Goal: Task Accomplishment & Management: Complete application form

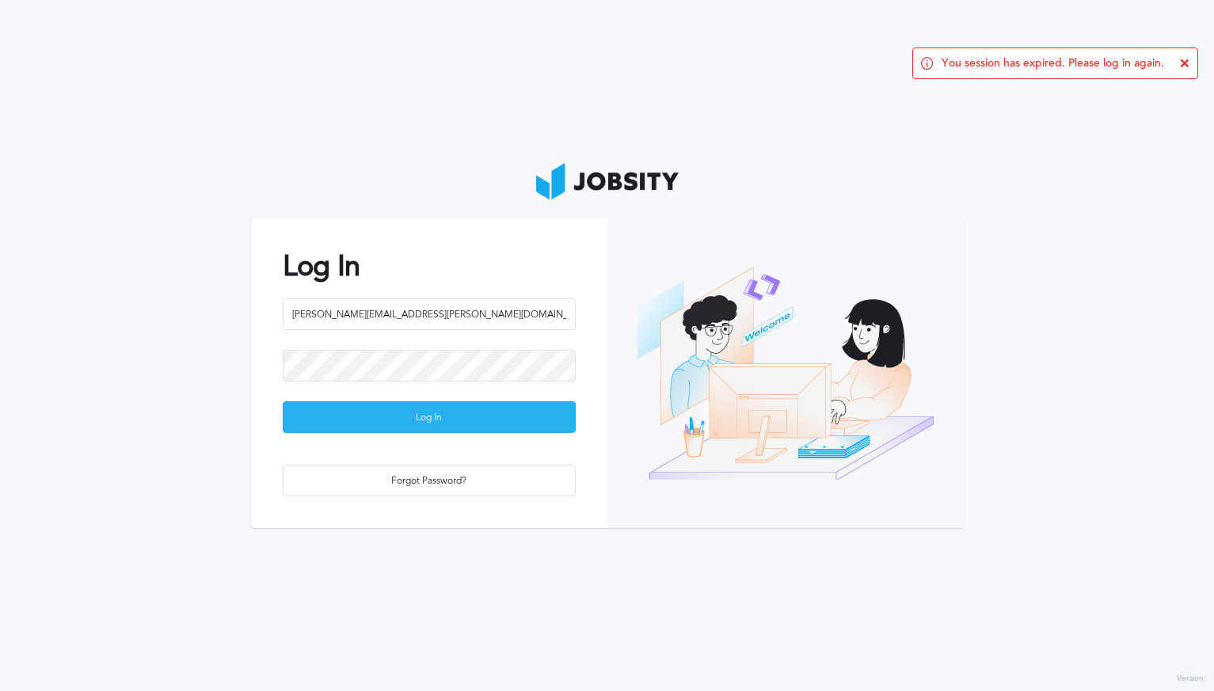
click at [401, 416] on div "Log In" at bounding box center [428, 418] width 291 height 32
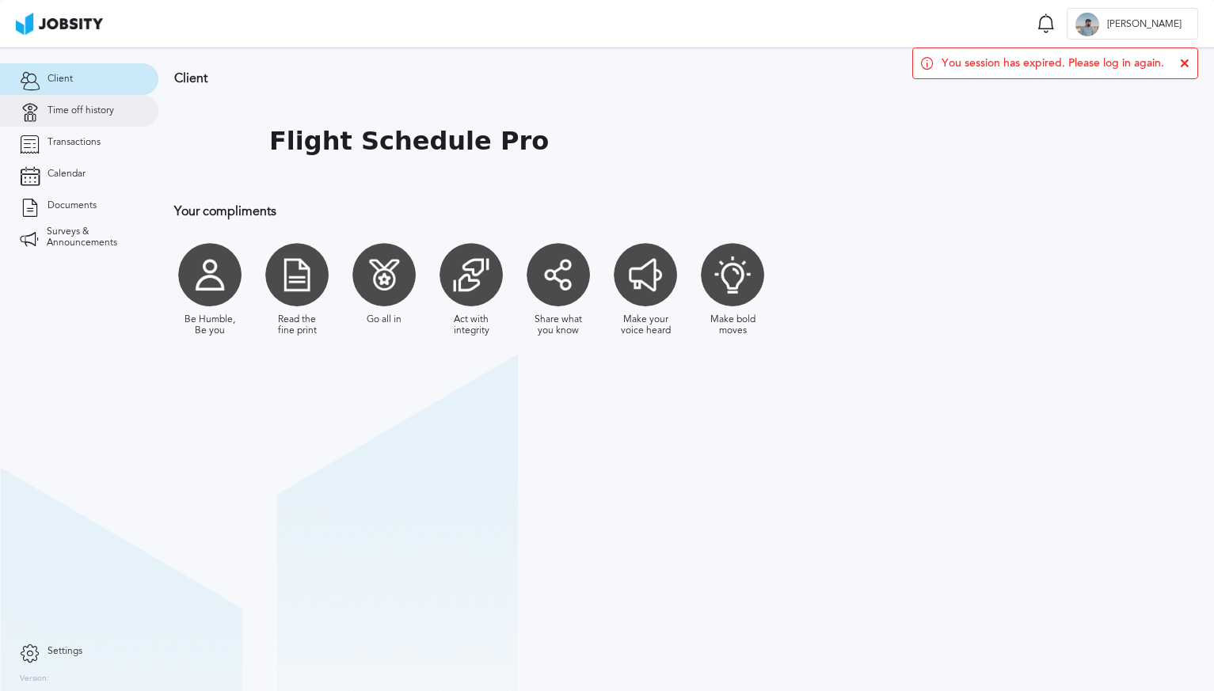
click at [127, 113] on link "Time off history" at bounding box center [79, 111] width 158 height 32
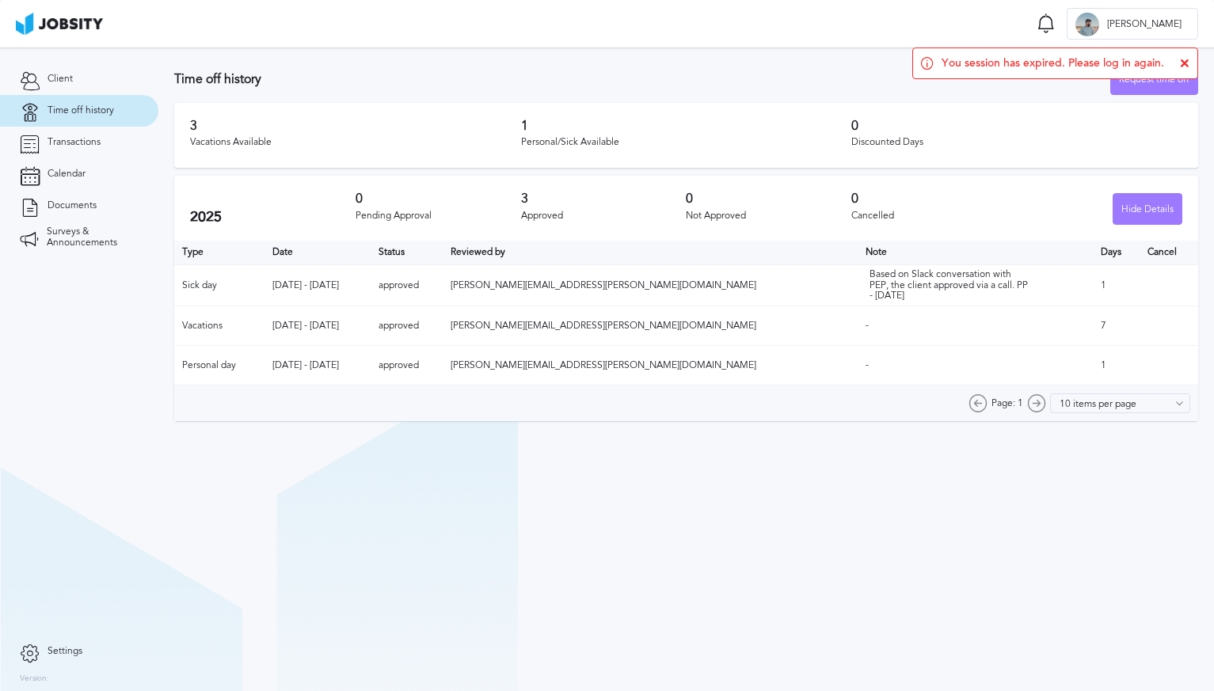
click at [1183, 63] on icon at bounding box center [1184, 63] width 9 height 9
click at [1165, 85] on div "Request time off" at bounding box center [1154, 80] width 86 height 32
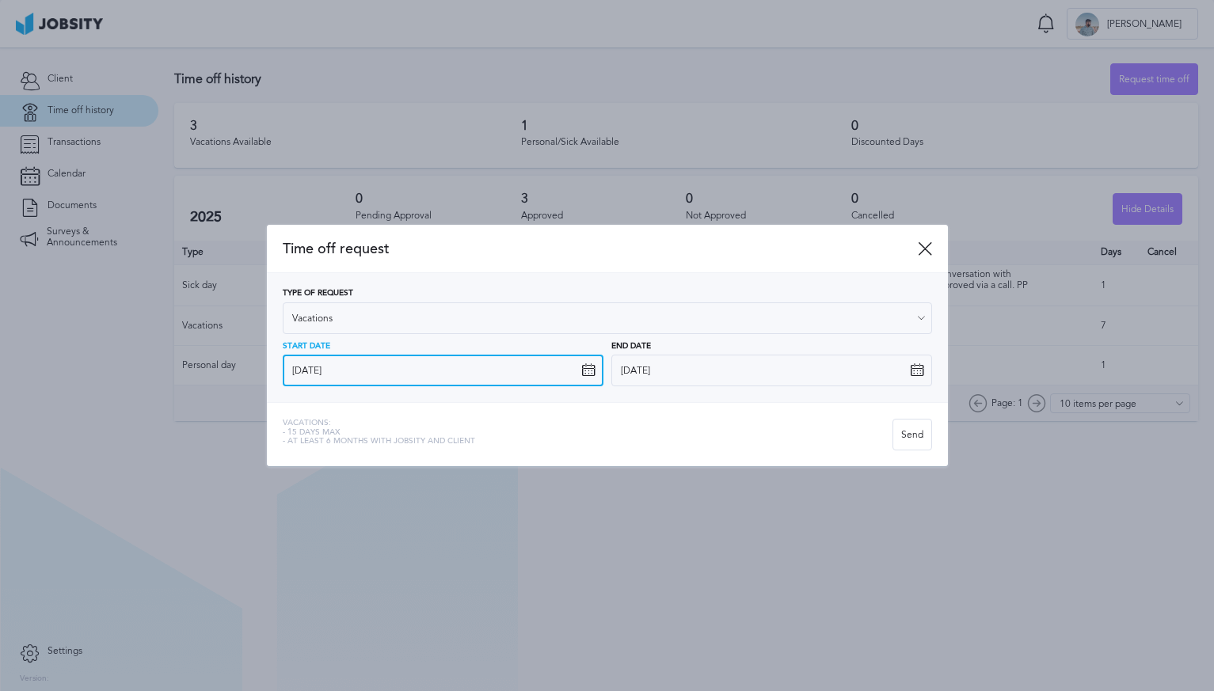
click at [519, 370] on input "[DATE]" at bounding box center [443, 371] width 321 height 32
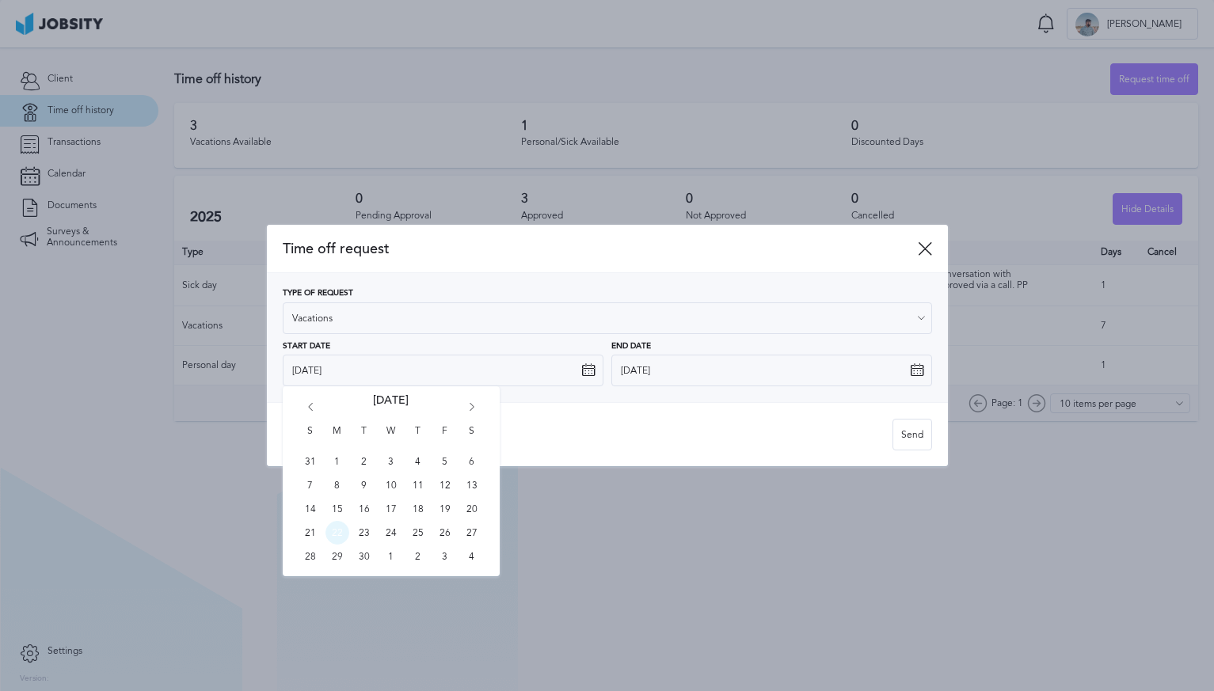
click at [340, 534] on span "22" at bounding box center [337, 533] width 24 height 24
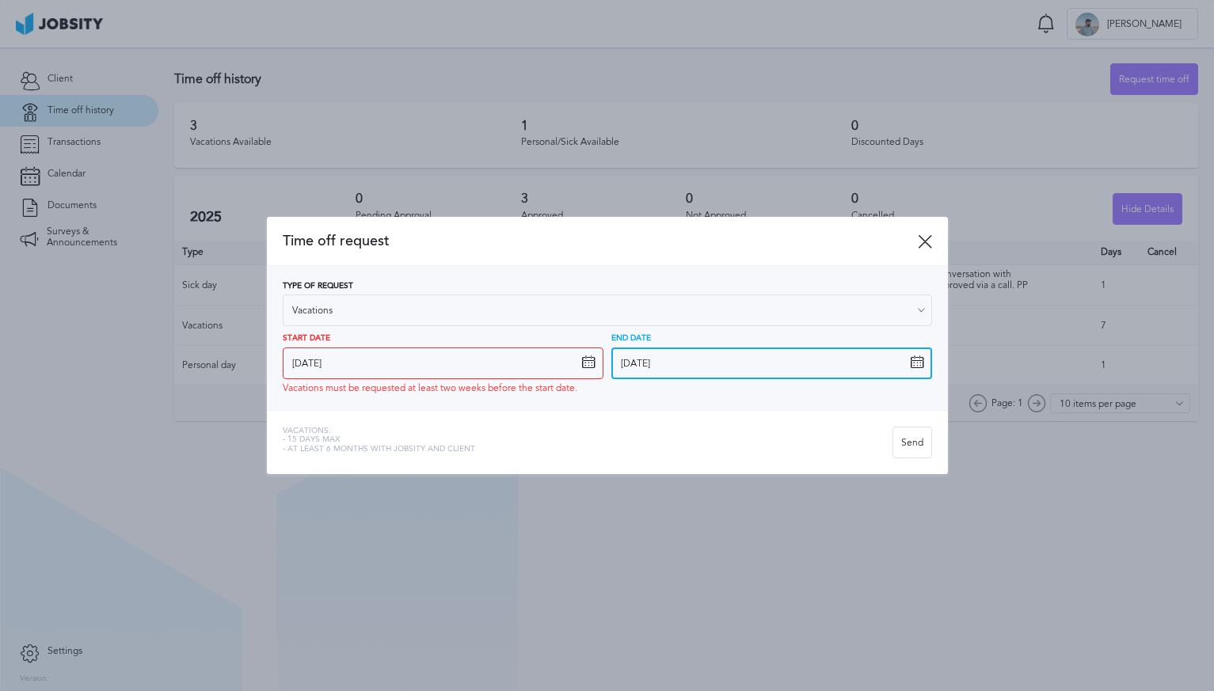
click at [738, 355] on input "[DATE]" at bounding box center [771, 364] width 321 height 32
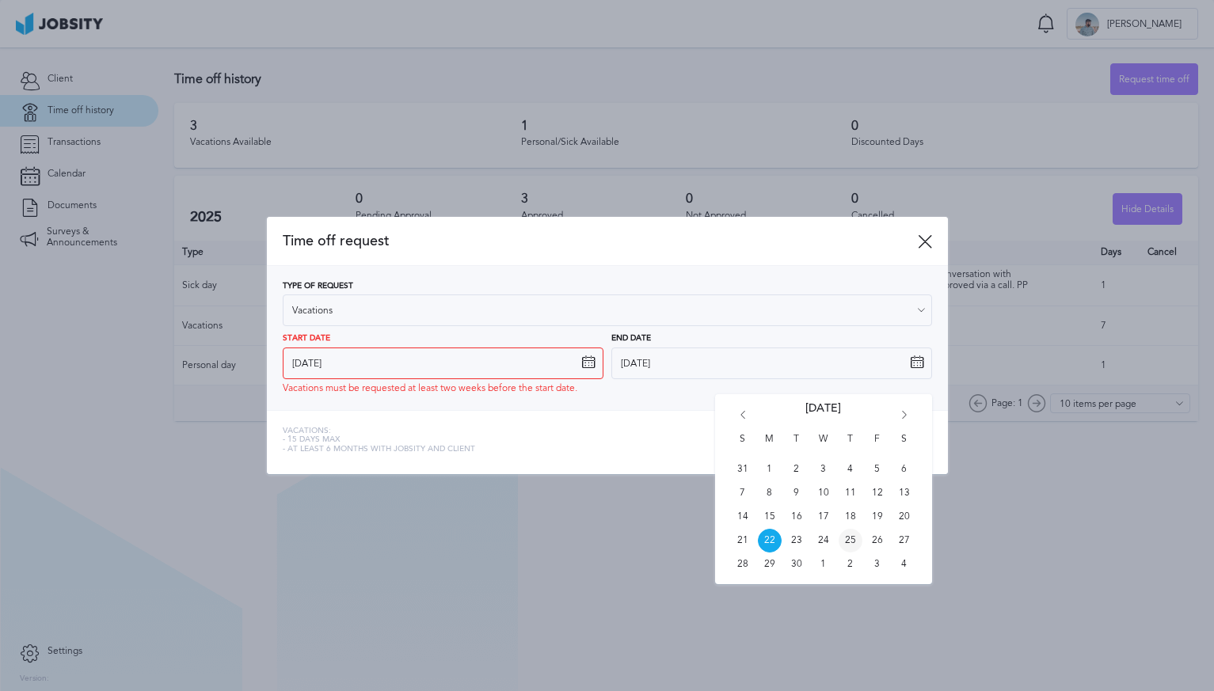
click at [850, 544] on span "25" at bounding box center [850, 541] width 24 height 24
type input "[DATE]"
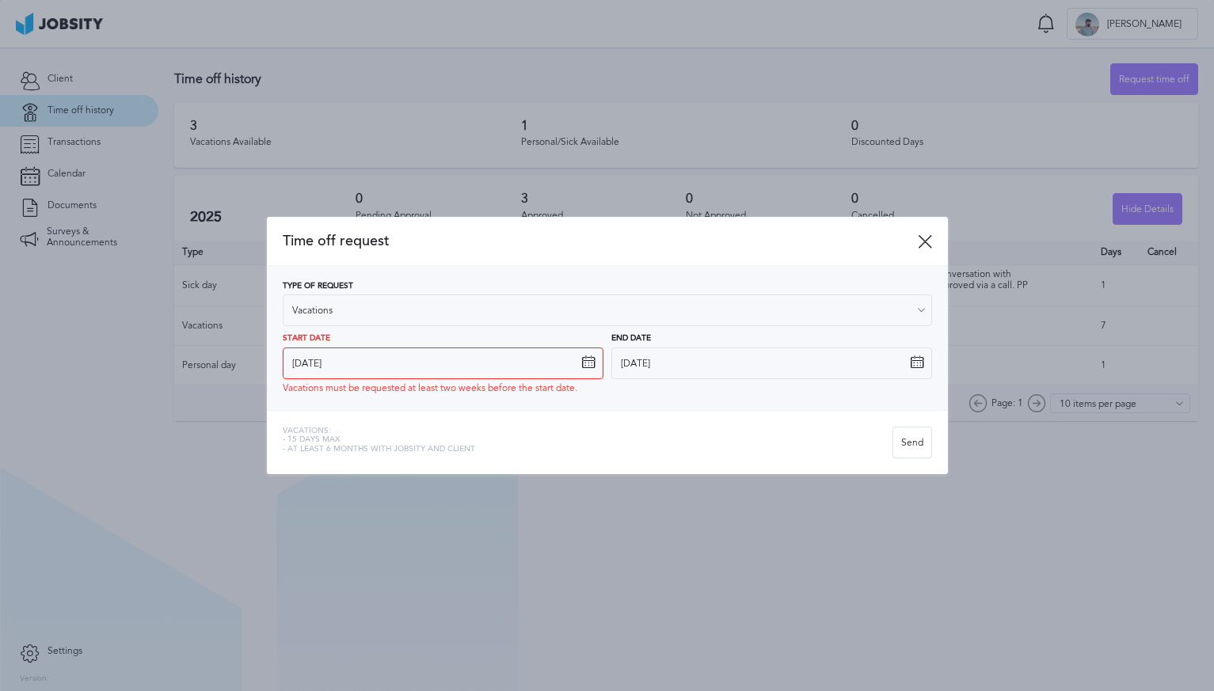
click at [211, 488] on div at bounding box center [607, 345] width 1214 height 691
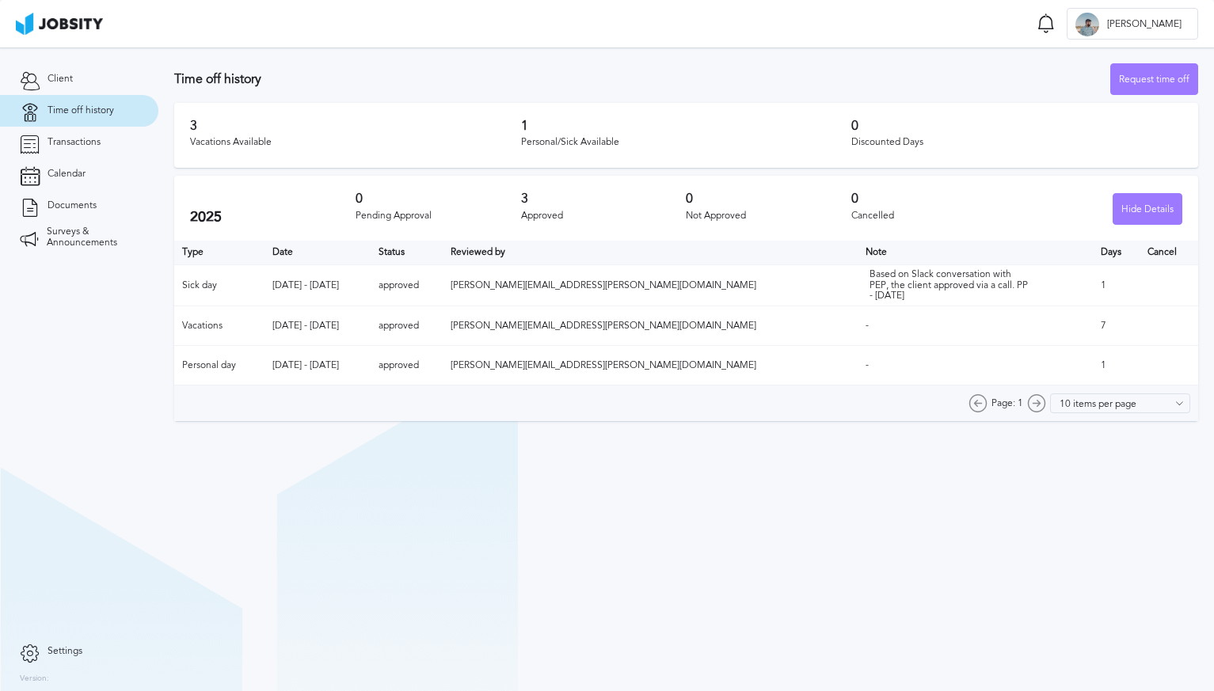
click at [522, 130] on h3 "1" at bounding box center [686, 126] width 331 height 14
click at [1127, 70] on div "Request time off" at bounding box center [1154, 80] width 86 height 32
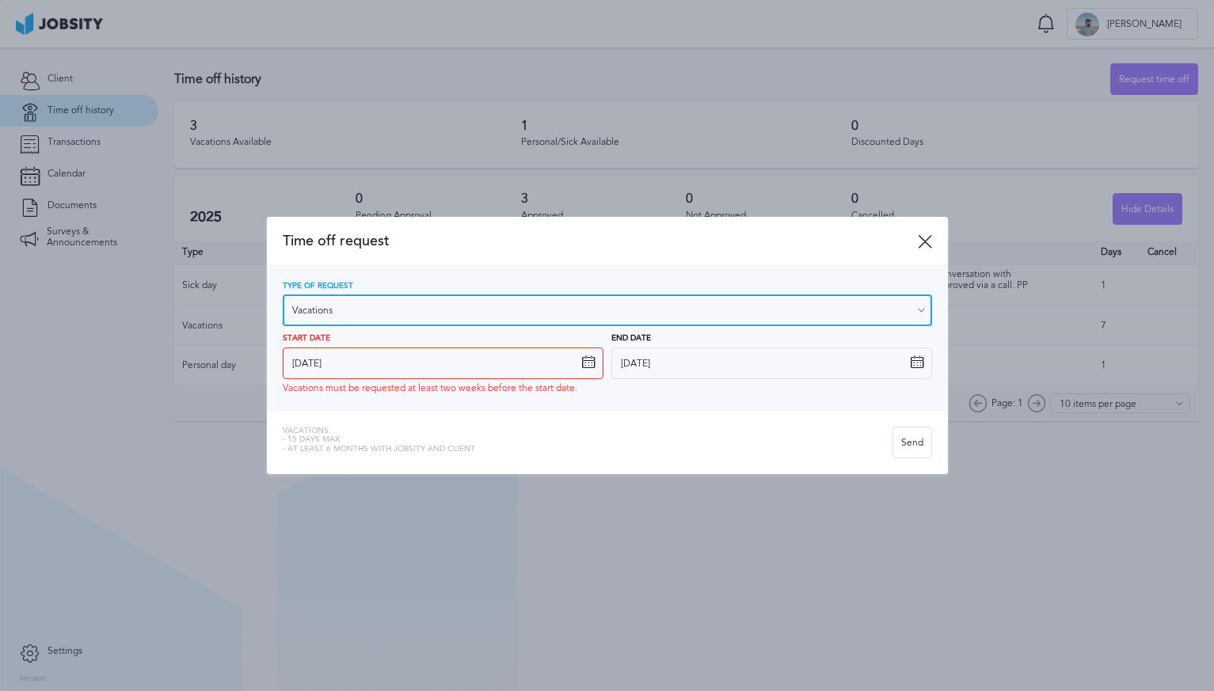
click at [678, 304] on input "Vacations" at bounding box center [607, 310] width 649 height 32
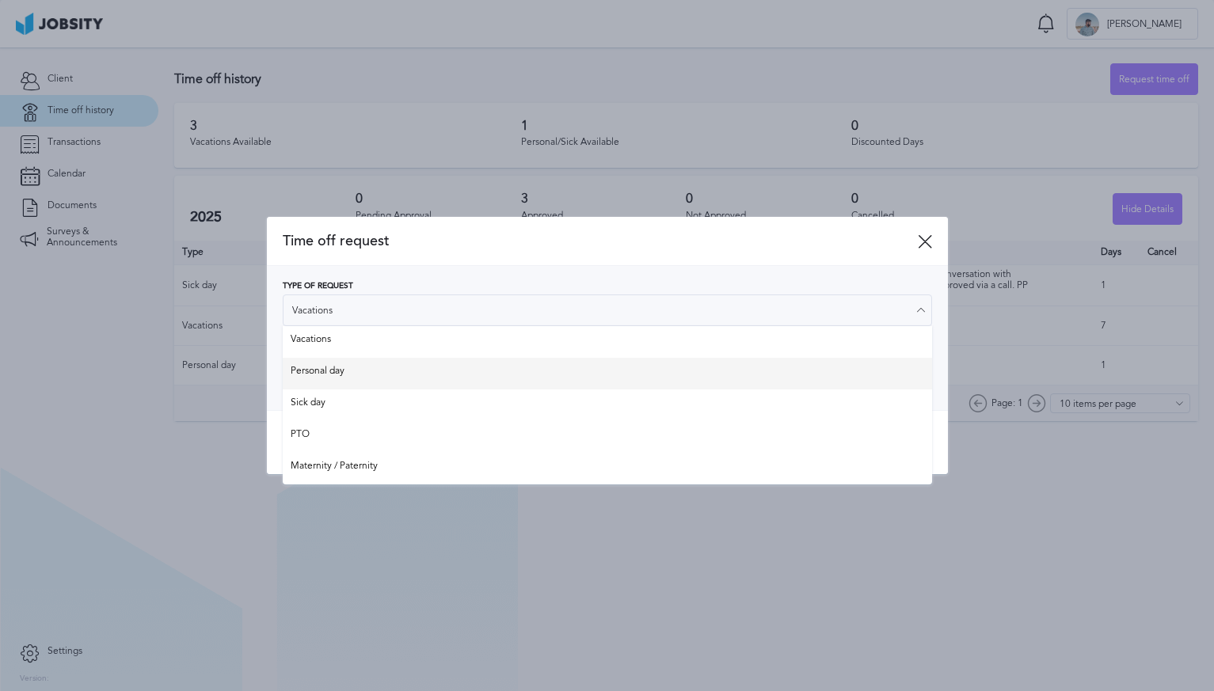
type input "Personal day"
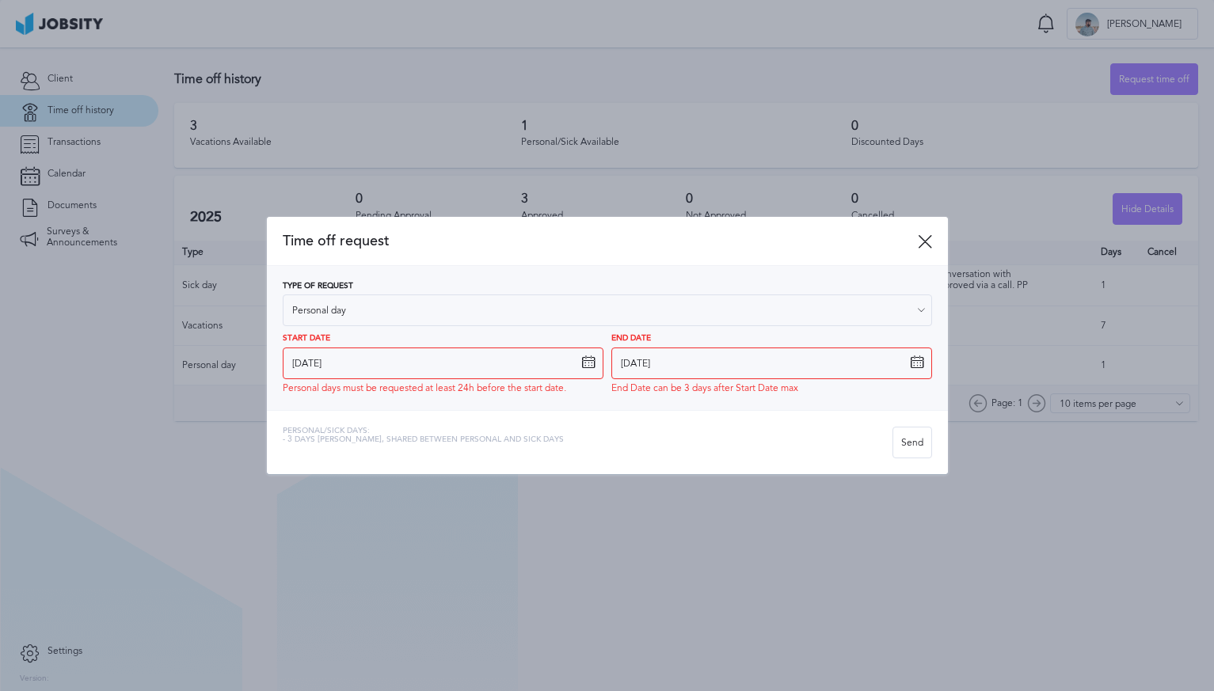
click at [661, 382] on div "Type of Request Personal day Vacations Personal day Sick day PTO Maternity / Pa…" at bounding box center [607, 338] width 649 height 112
click at [563, 367] on input "[DATE]" at bounding box center [443, 364] width 321 height 32
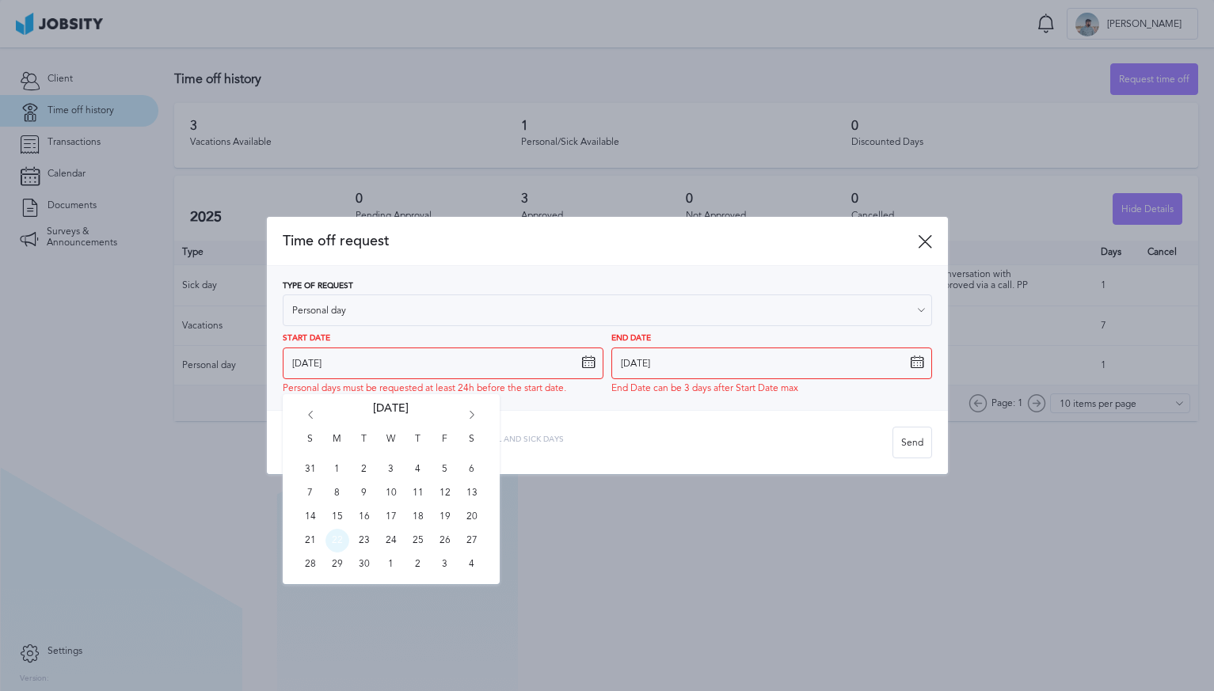
click at [334, 547] on span "22" at bounding box center [337, 541] width 24 height 24
click at [511, 367] on input "[DATE]" at bounding box center [443, 364] width 321 height 32
click at [362, 545] on span "23" at bounding box center [364, 541] width 24 height 24
type input "[DATE]"
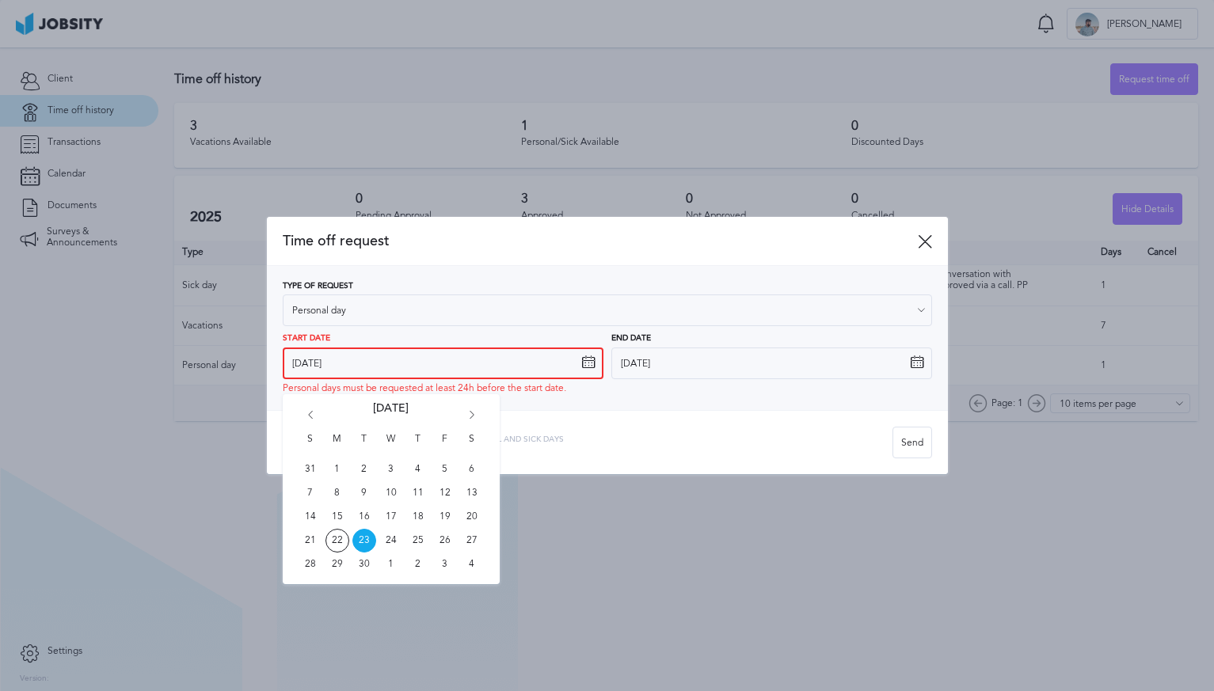
click at [502, 364] on input "[DATE]" at bounding box center [443, 364] width 321 height 32
click at [923, 234] on icon at bounding box center [924, 241] width 14 height 14
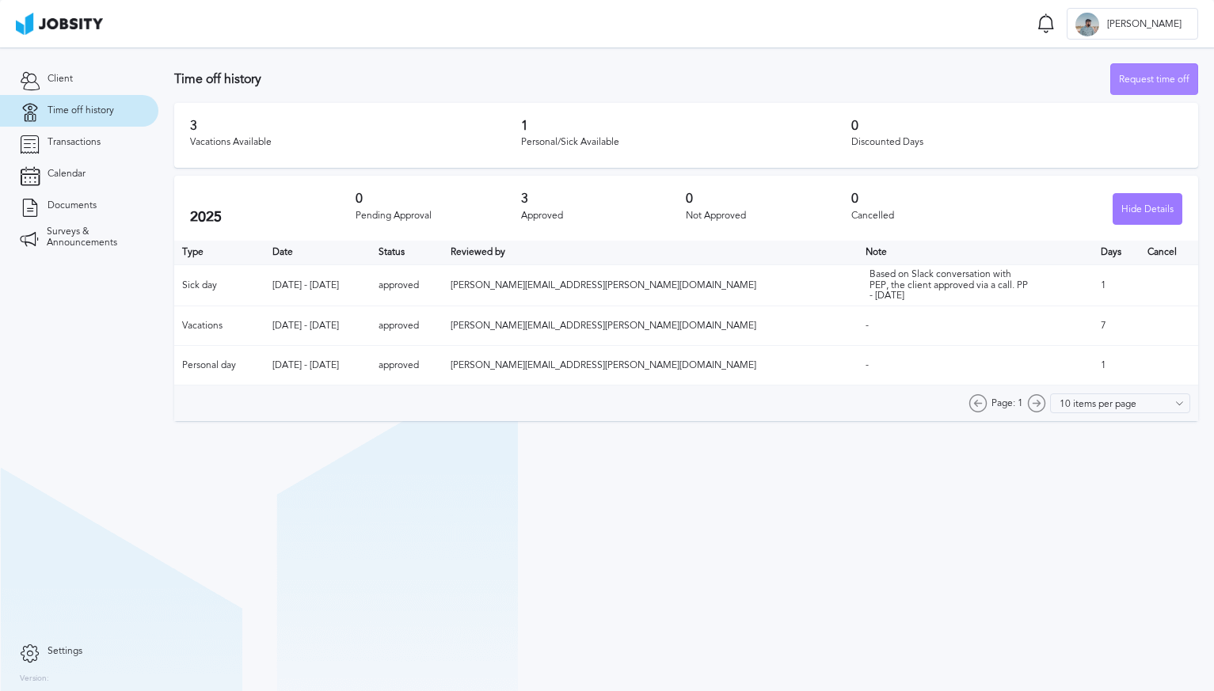
click at [1134, 89] on div "Request time off" at bounding box center [1154, 80] width 86 height 32
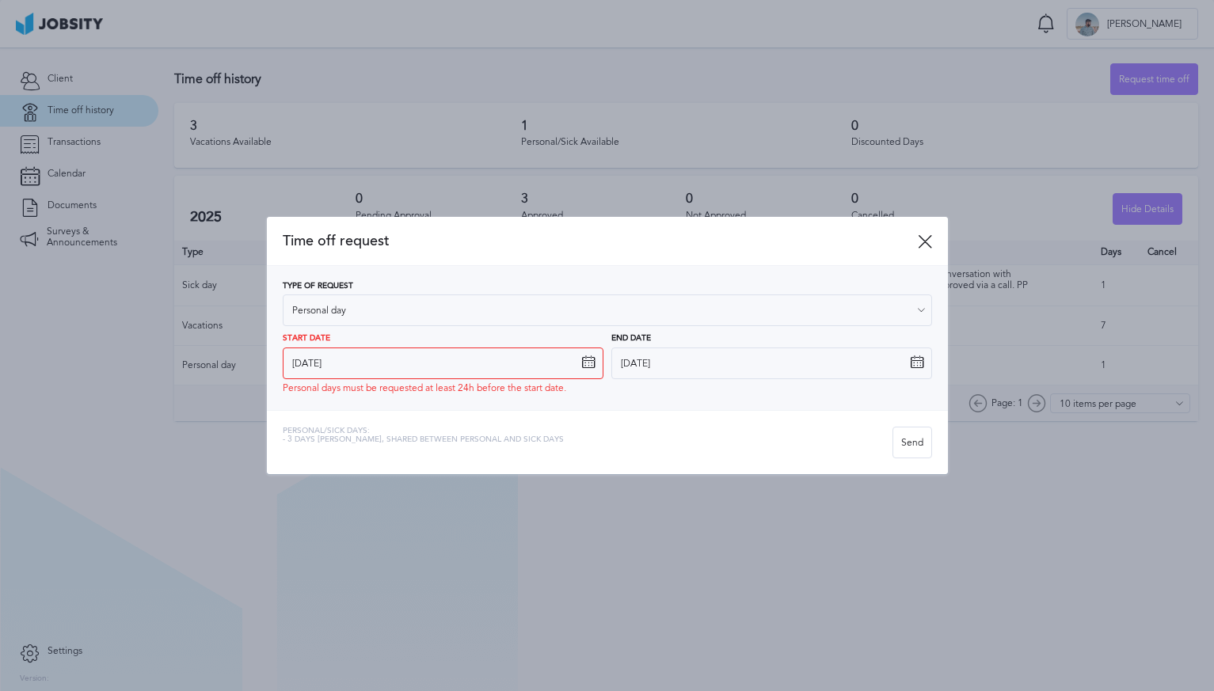
click at [605, 327] on div "Type of Request Personal day Vacations Personal day Sick day PTO Maternity / Pa…" at bounding box center [607, 338] width 649 height 112
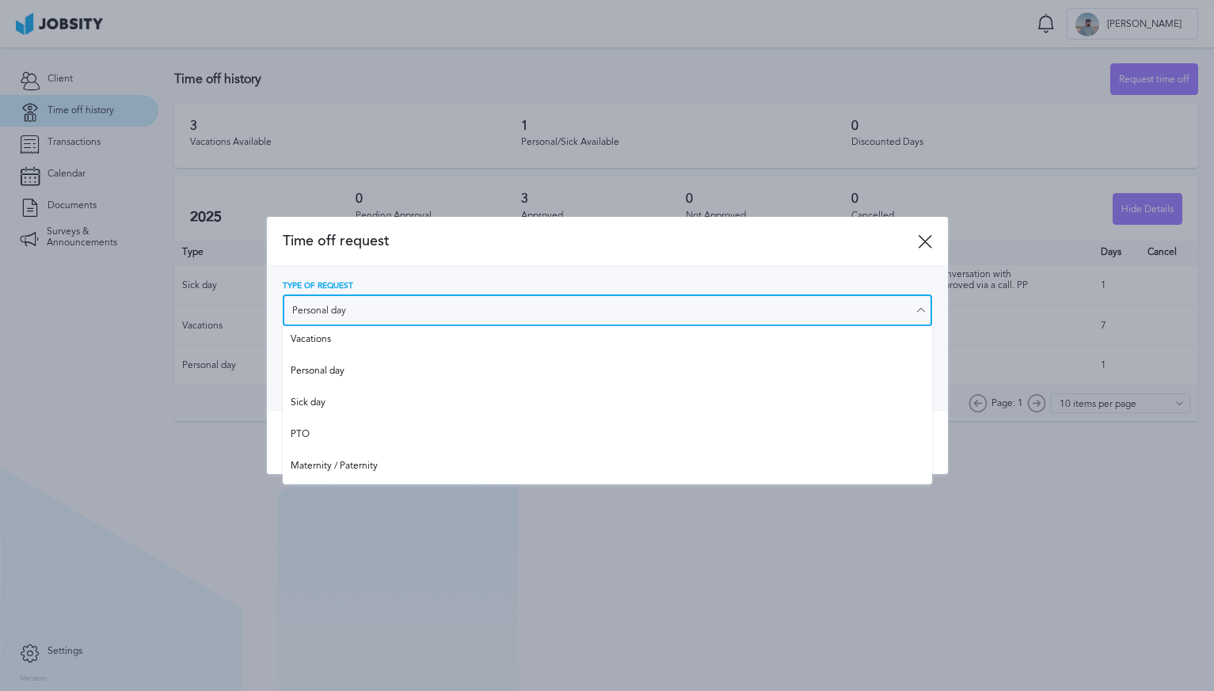
click at [600, 312] on input "Personal day" at bounding box center [607, 310] width 649 height 32
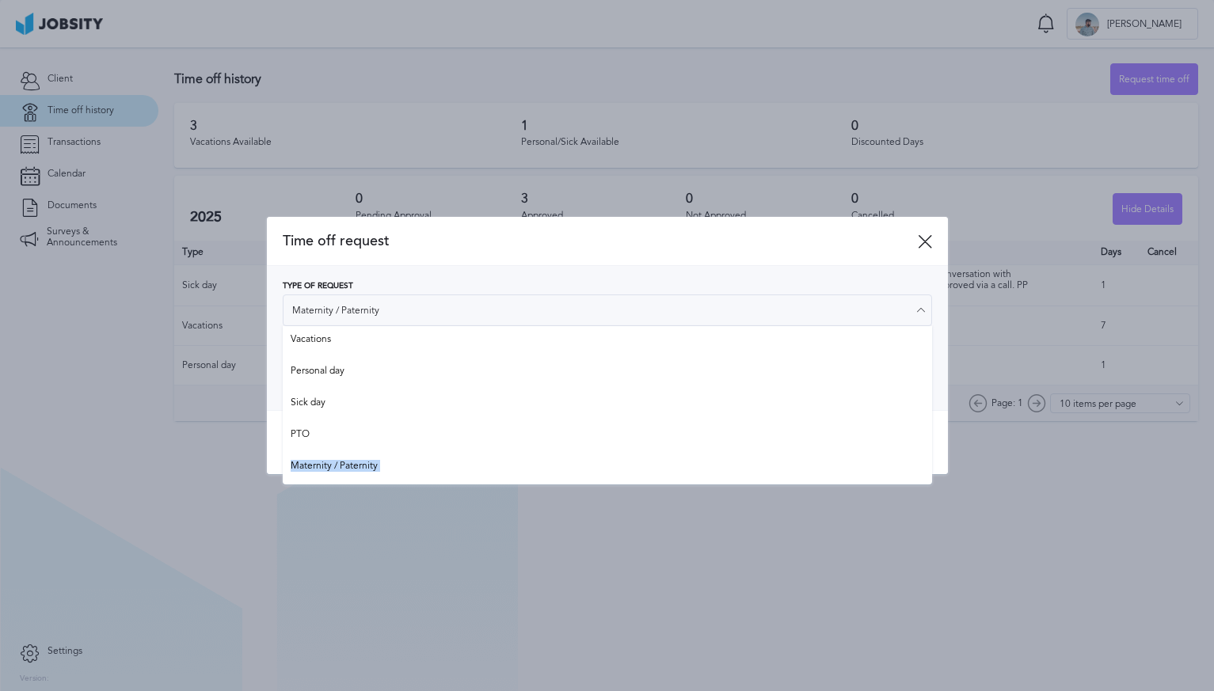
click at [575, 455] on div "Time off request Type of Request Maternity / Paternity Vacations Personal day S…" at bounding box center [607, 345] width 681 height 256
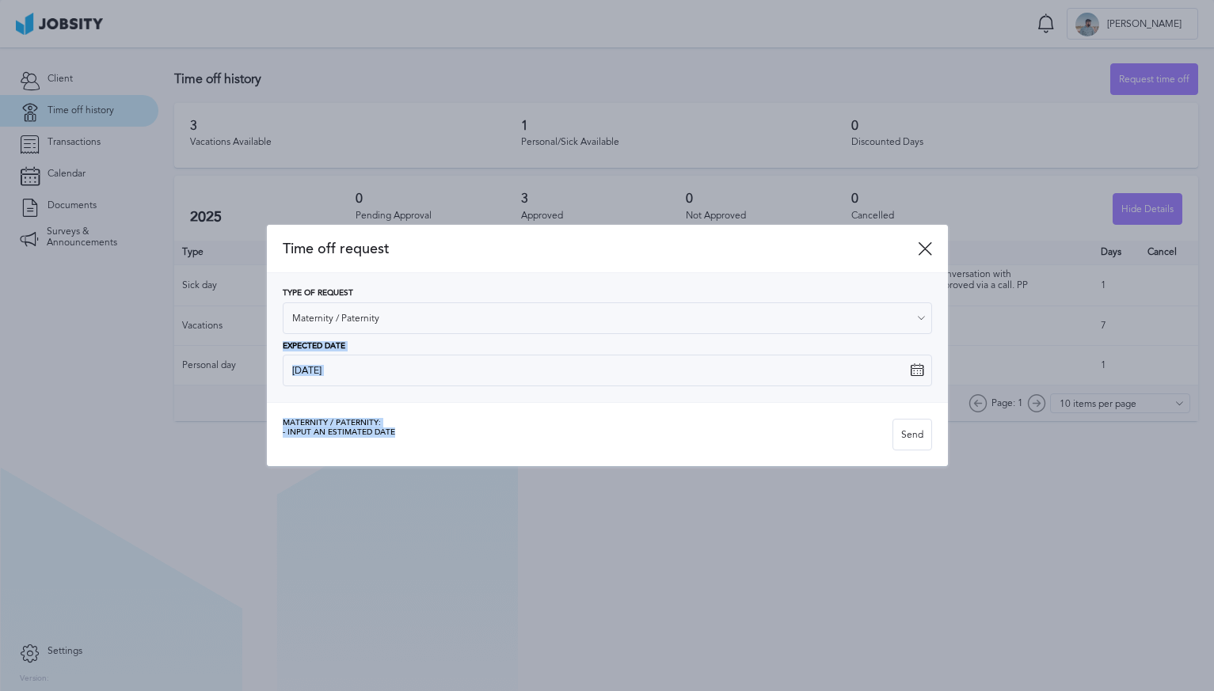
click at [647, 456] on div "Maternity / Paternity: - Input an estimated date Send" at bounding box center [607, 434] width 681 height 64
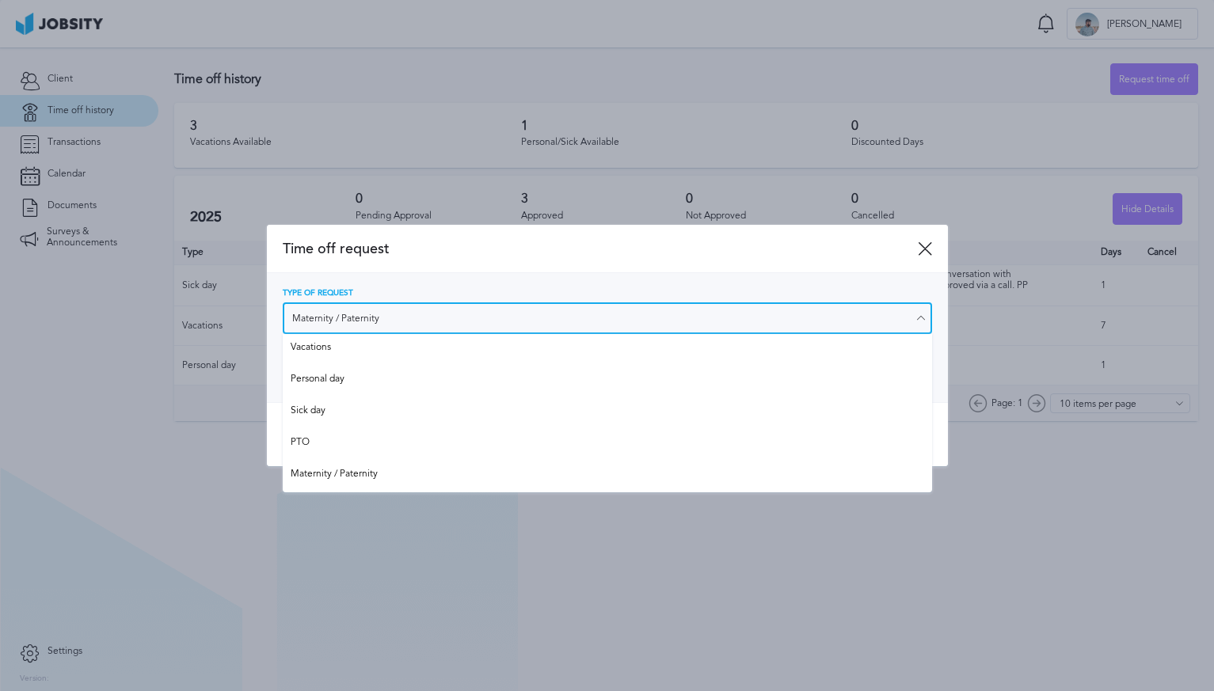
click at [637, 314] on input "Maternity / Paternity" at bounding box center [607, 318] width 649 height 32
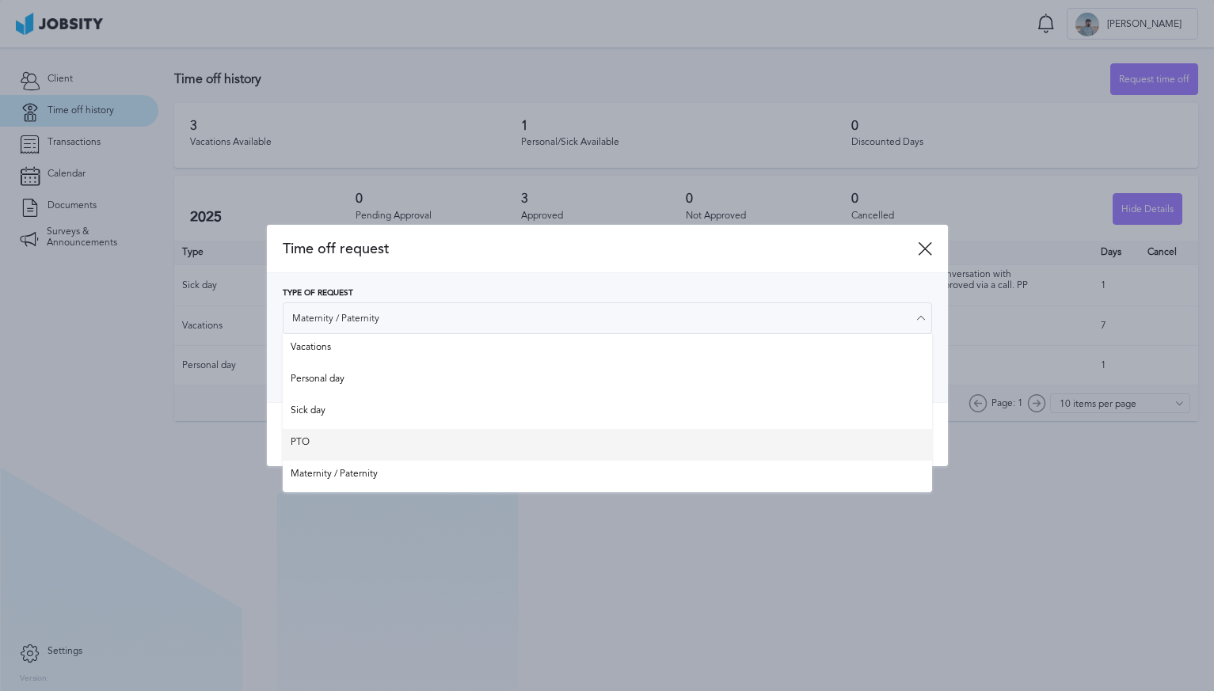
type input "PTO"
click at [604, 431] on div "Time off request Type of Request PTO Vacations Personal day Sick day PTO Matern…" at bounding box center [607, 346] width 681 height 242
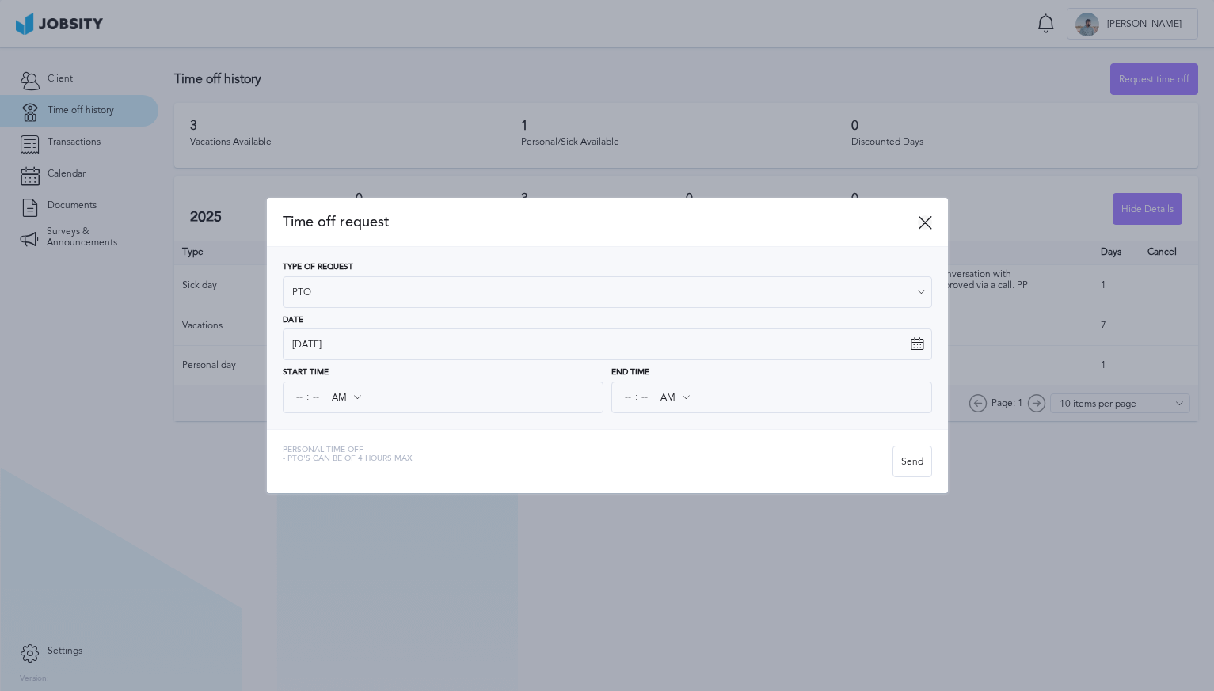
click at [928, 218] on icon at bounding box center [924, 222] width 14 height 14
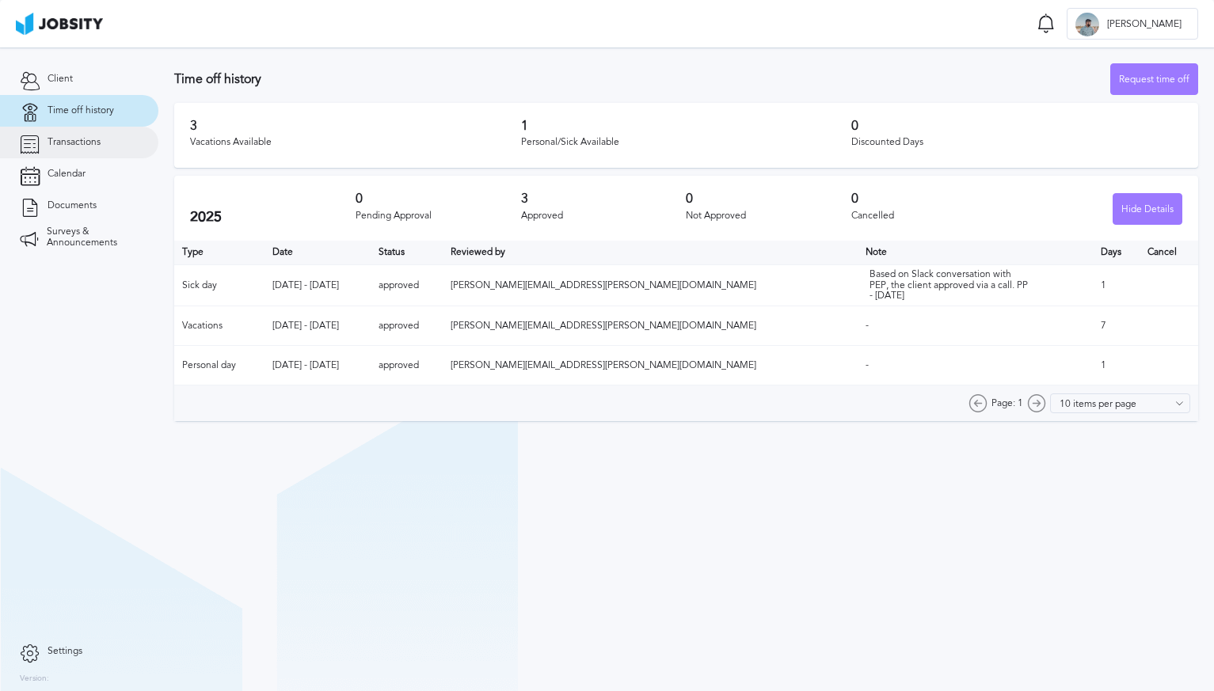
click at [97, 140] on span "Transactions" at bounding box center [73, 142] width 53 height 11
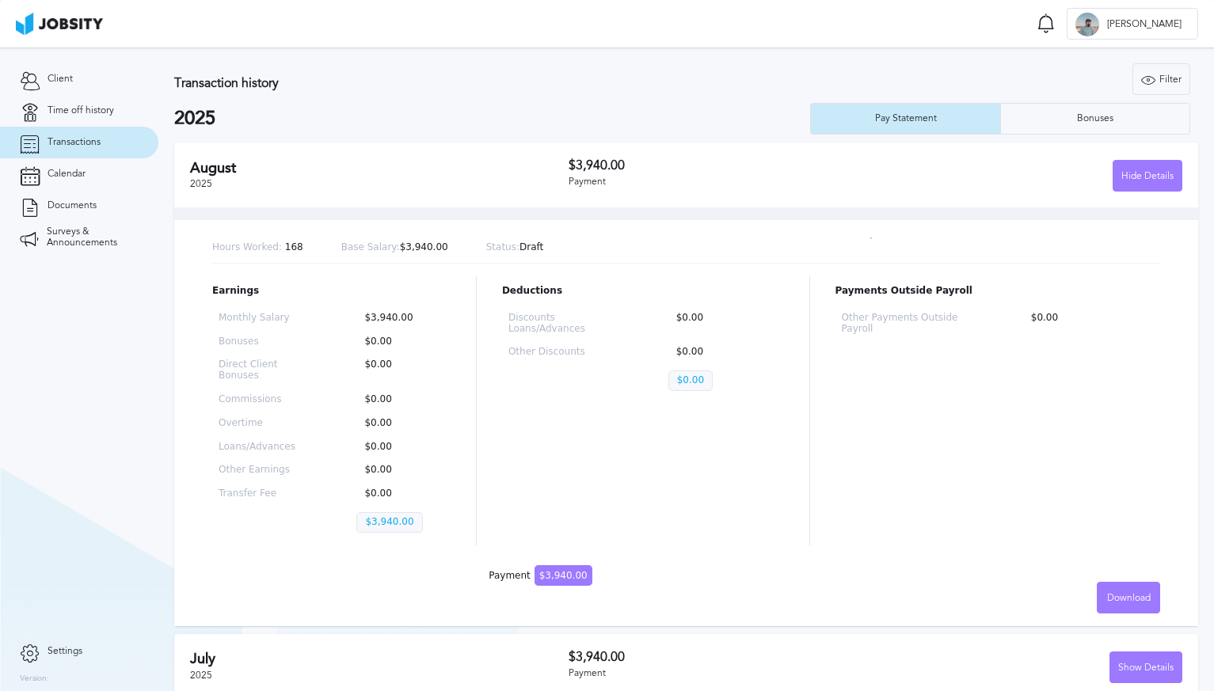
click at [862, 185] on div "Payment" at bounding box center [721, 182] width 307 height 11
click at [871, 175] on div "$3,940.00 Payment" at bounding box center [721, 174] width 307 height 33
click at [1034, 119] on div "Bonuses" at bounding box center [1095, 119] width 188 height 32
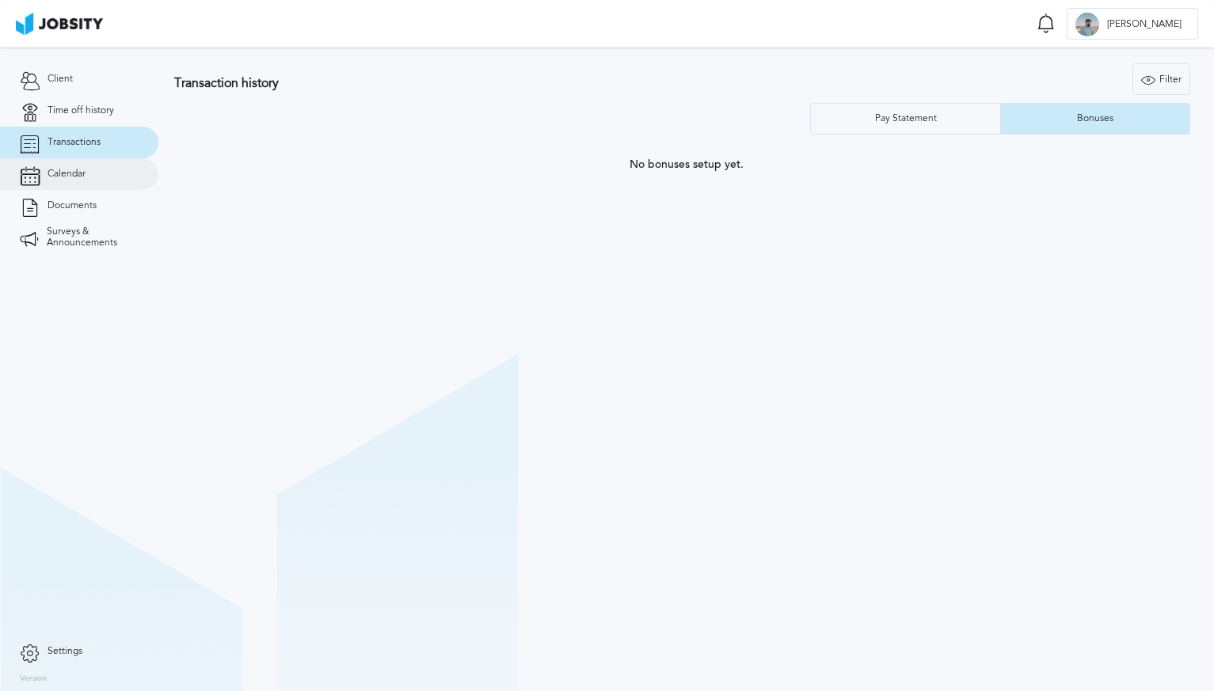
click at [146, 175] on link "Calendar" at bounding box center [79, 174] width 158 height 32
